Goal: Task Accomplishment & Management: Use online tool/utility

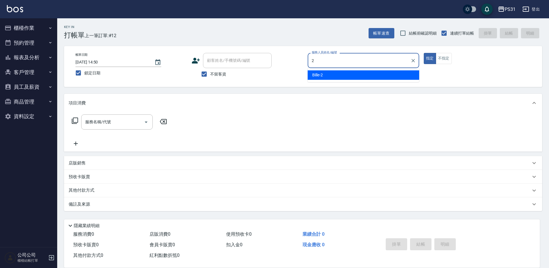
type input "Bille-2"
type button "true"
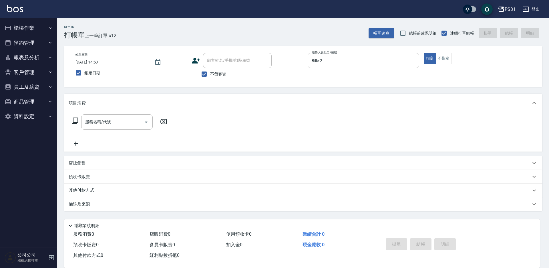
click at [88, 165] on div "店販銷售" at bounding box center [300, 163] width 462 height 6
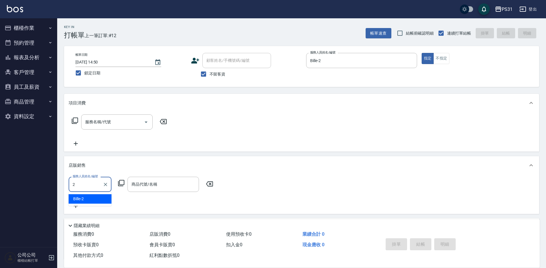
type input "Bille-2"
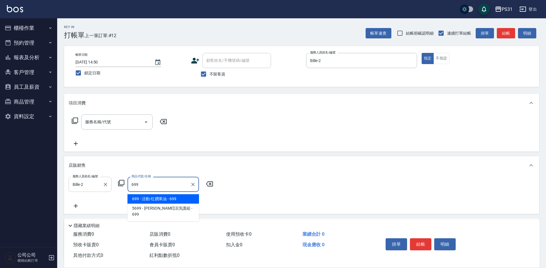
type input "活動-红鑽果油"
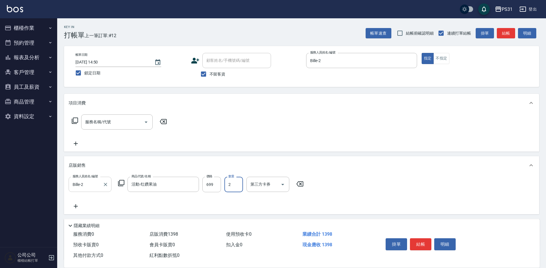
type input "2"
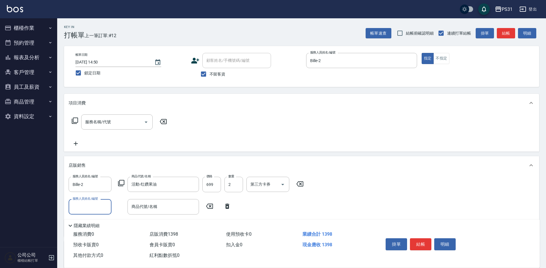
click at [227, 204] on icon at bounding box center [227, 205] width 4 height 5
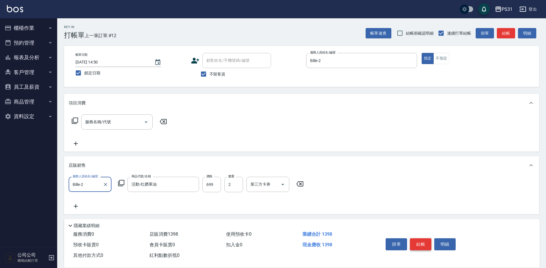
click at [422, 246] on button "結帳" at bounding box center [420, 244] width 21 height 12
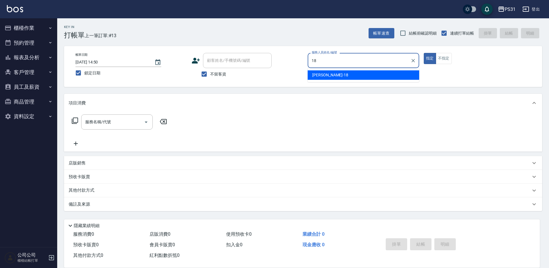
type input "[PERSON_NAME]-18"
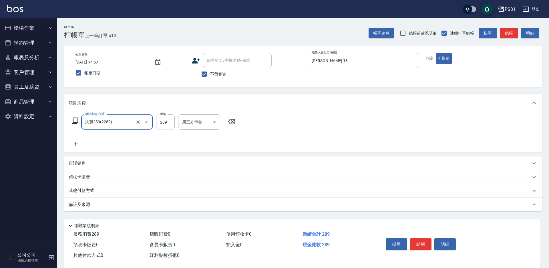
type input "洗剪289(2289)"
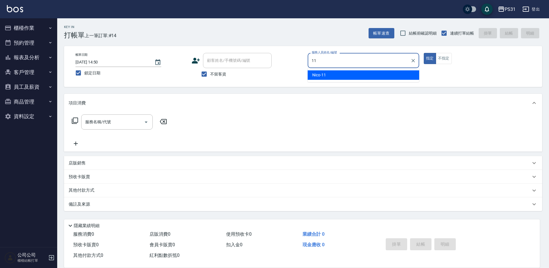
type input "Nico-11"
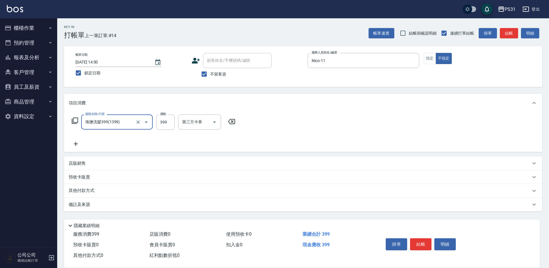
type input "海鹽洗髮399(1399)"
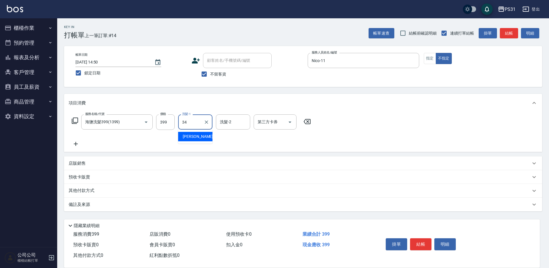
type input "[PERSON_NAME]-34"
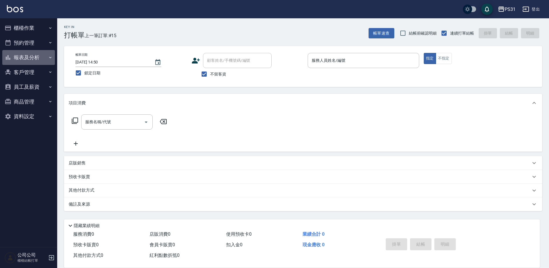
click at [32, 60] on button "報表及分析" at bounding box center [28, 57] width 53 height 15
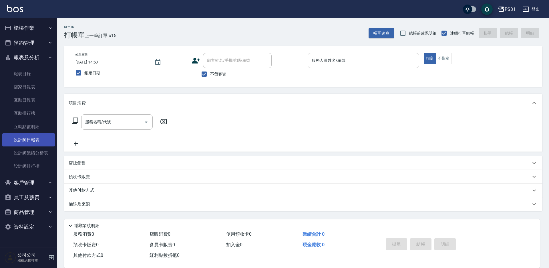
click at [26, 143] on link "設計師日報表" at bounding box center [28, 139] width 53 height 13
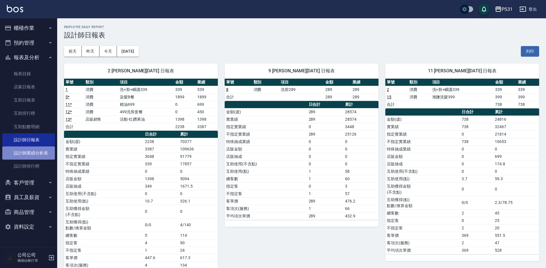
click at [35, 155] on link "設計師業績分析表" at bounding box center [28, 152] width 53 height 13
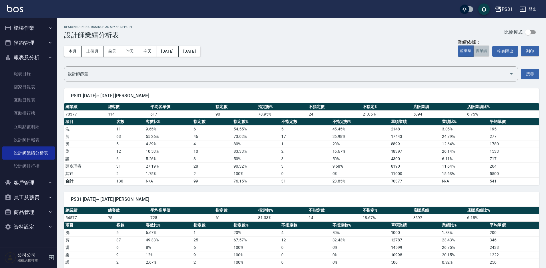
click at [476, 49] on button "實業績" at bounding box center [481, 50] width 16 height 11
type button "TRUTH"
